Goal: Use online tool/utility: Use online tool/utility

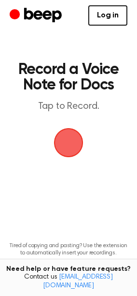
click at [61, 141] on span "button" at bounding box center [68, 142] width 27 height 27
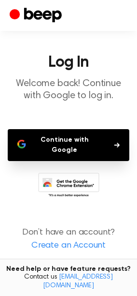
scroll to position [9, 0]
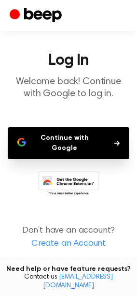
click at [116, 141] on icon "button" at bounding box center [117, 143] width 5 height 6
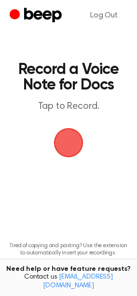
click at [82, 147] on span "button" at bounding box center [68, 142] width 27 height 27
click at [71, 138] on span "button" at bounding box center [68, 142] width 31 height 31
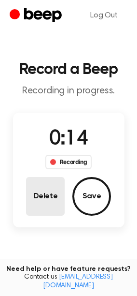
click at [45, 196] on button "Delete" at bounding box center [45, 196] width 39 height 39
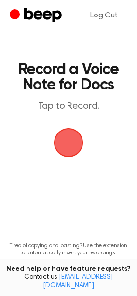
click at [77, 139] on span "button" at bounding box center [68, 142] width 27 height 27
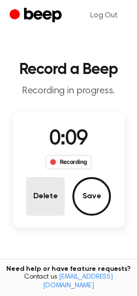
drag, startPoint x: 45, startPoint y: 199, endPoint x: 141, endPoint y: 72, distance: 159.5
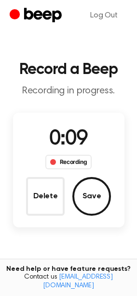
click at [45, 199] on button "Delete" at bounding box center [45, 196] width 39 height 39
